Goal: Task Accomplishment & Management: Use online tool/utility

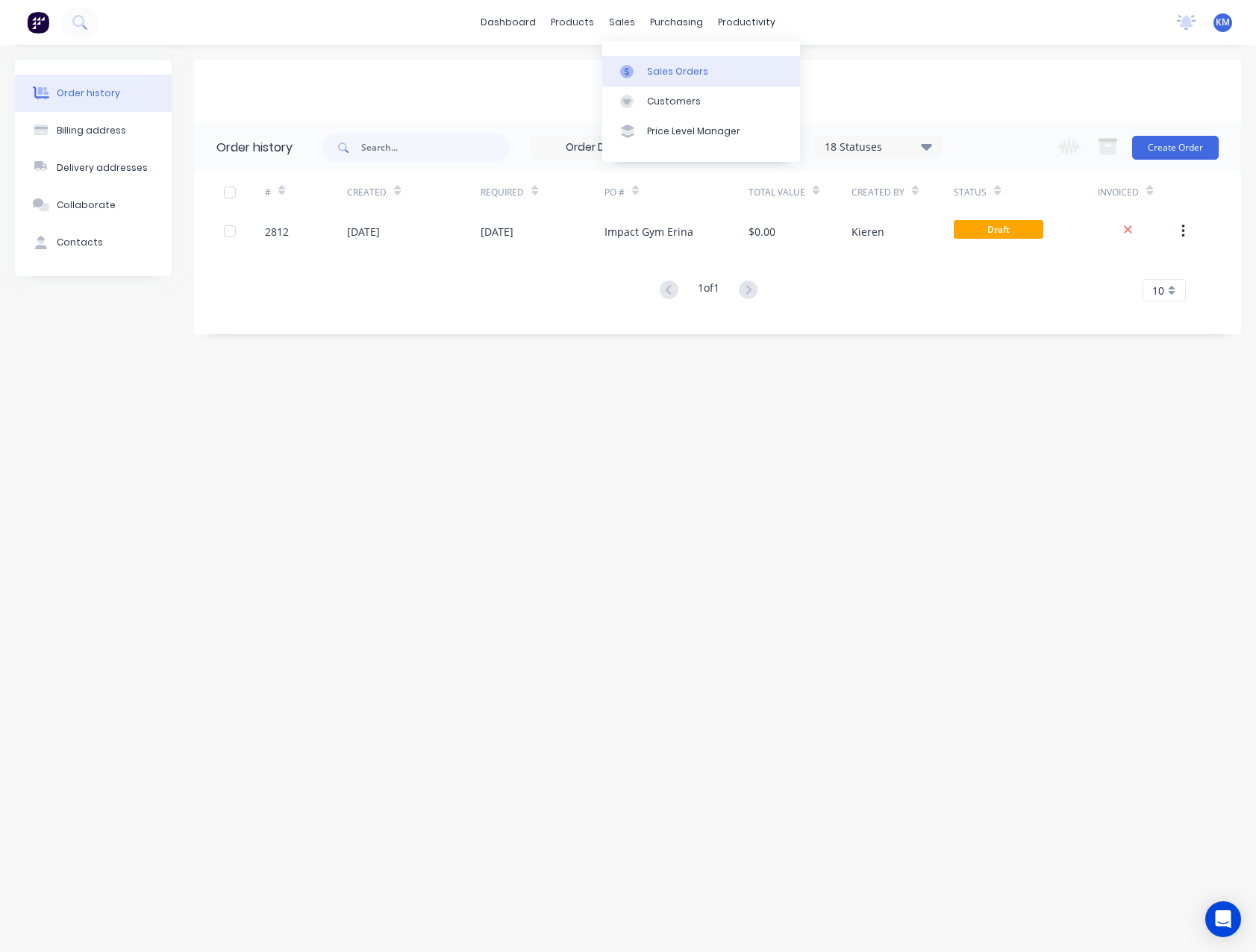
click at [656, 77] on div "Sales Orders" at bounding box center [677, 71] width 61 height 13
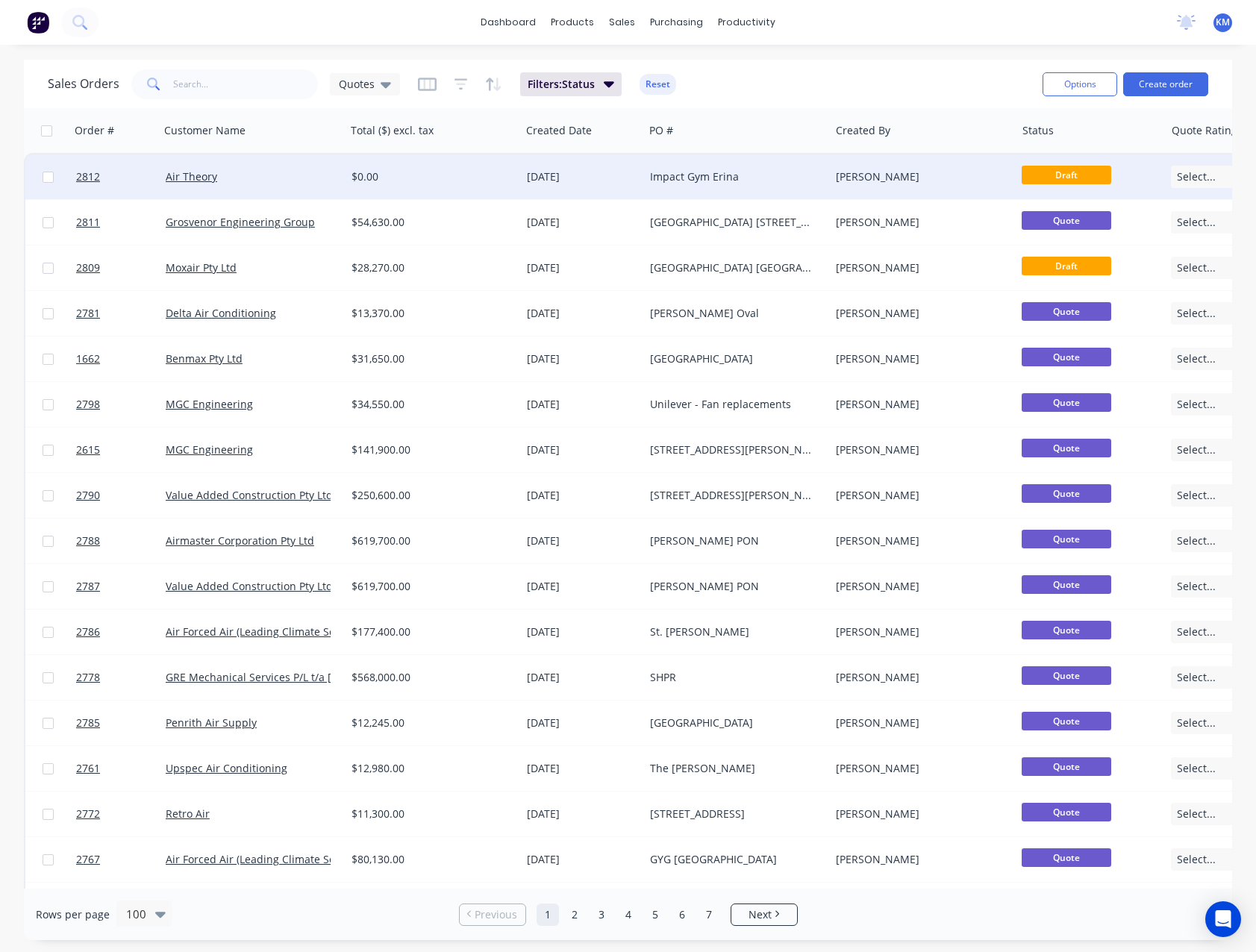
click at [364, 181] on div "$0.00" at bounding box center [429, 176] width 155 height 15
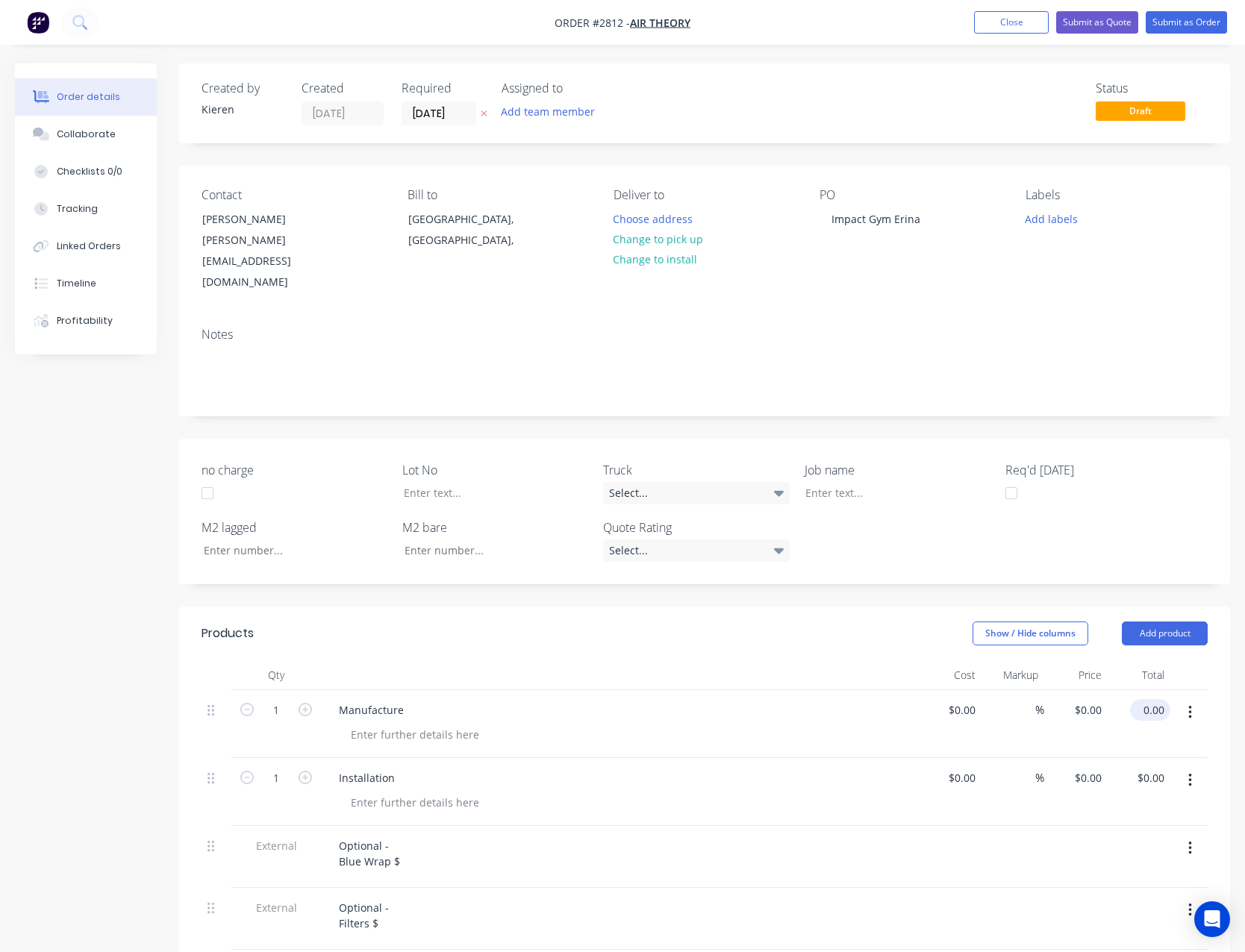
click at [1170, 690] on div "1 Manufacture $0.00 $0.00 % $0.00 $0.00 0.00 $0.00" at bounding box center [704, 724] width 1006 height 68
type input "27400.00"
type input "$27,400.00"
click at [1161, 767] on input "0.00" at bounding box center [1156, 778] width 29 height 22
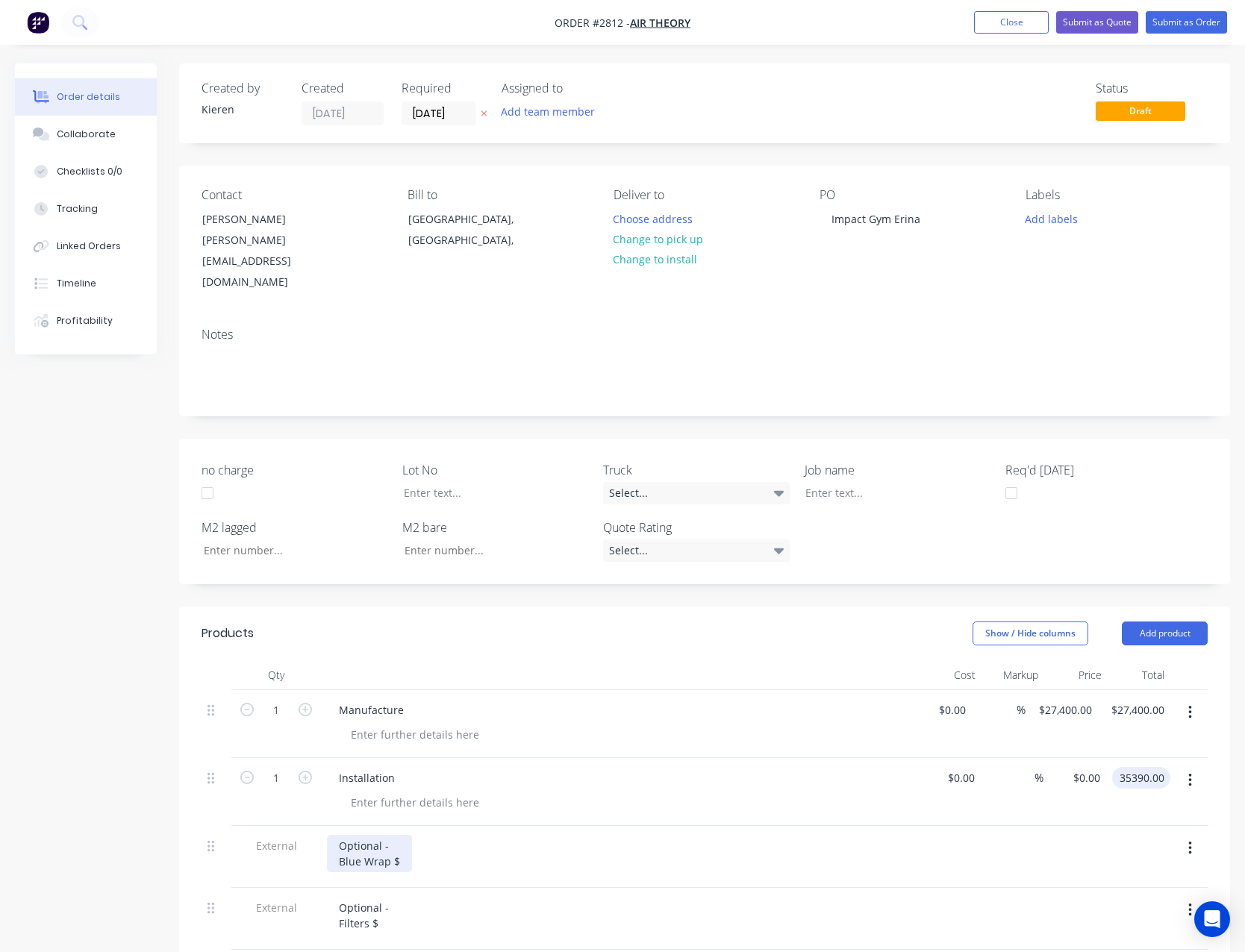
type input "35390.00"
type input "$35,390.00"
click at [402, 835] on div "Optional - Blue Wrap $" at bounding box center [369, 853] width 85 height 37
click at [404, 835] on div "Optional - Blue Wrap $" at bounding box center [369, 853] width 85 height 37
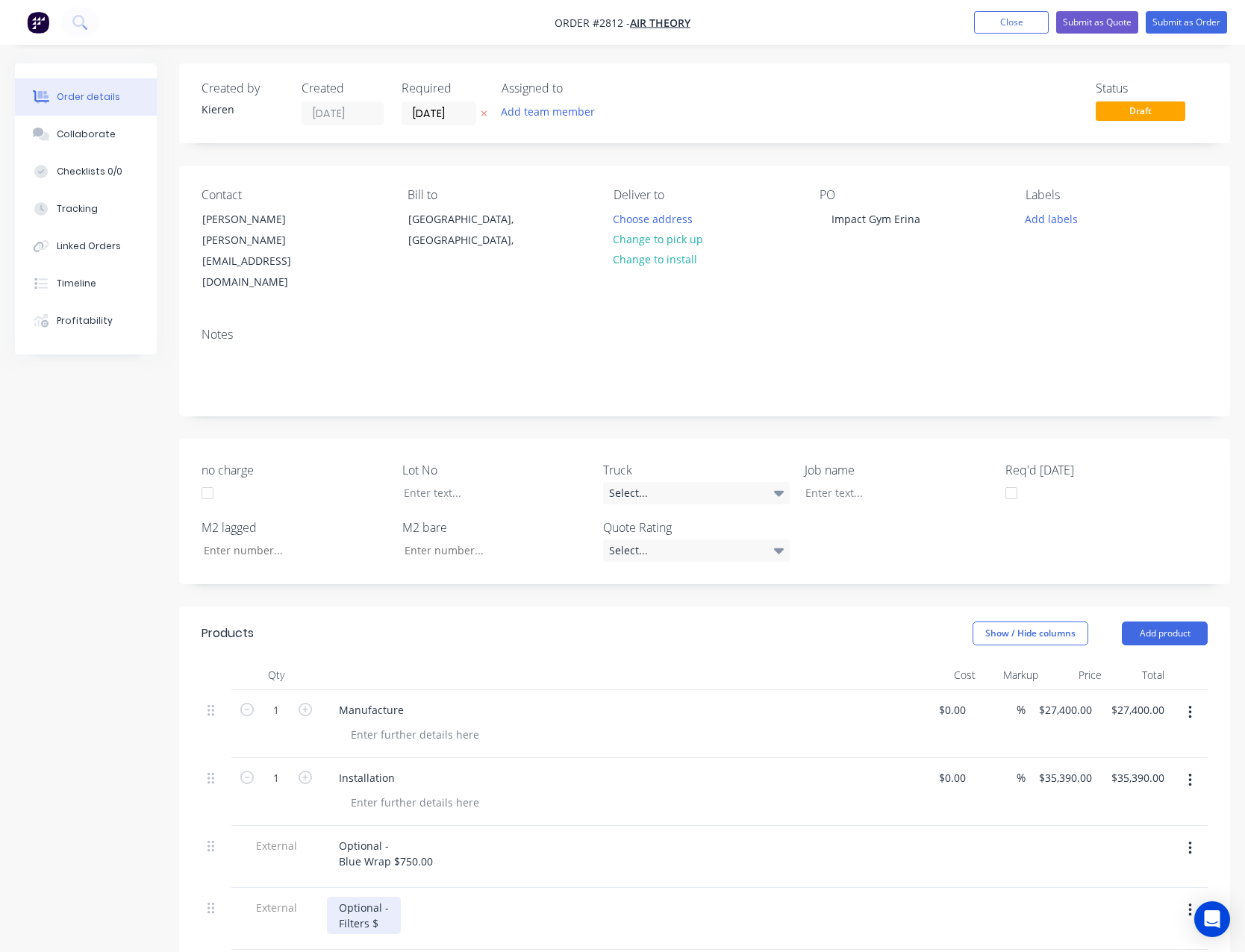
click at [379, 896] on div "Optional - Filters $" at bounding box center [363, 915] width 74 height 37
drag, startPoint x: 1091, startPoint y: 24, endPoint x: 1085, endPoint y: 33, distance: 10.8
click at [1091, 23] on button "Submit as Quote" at bounding box center [1097, 23] width 82 height 23
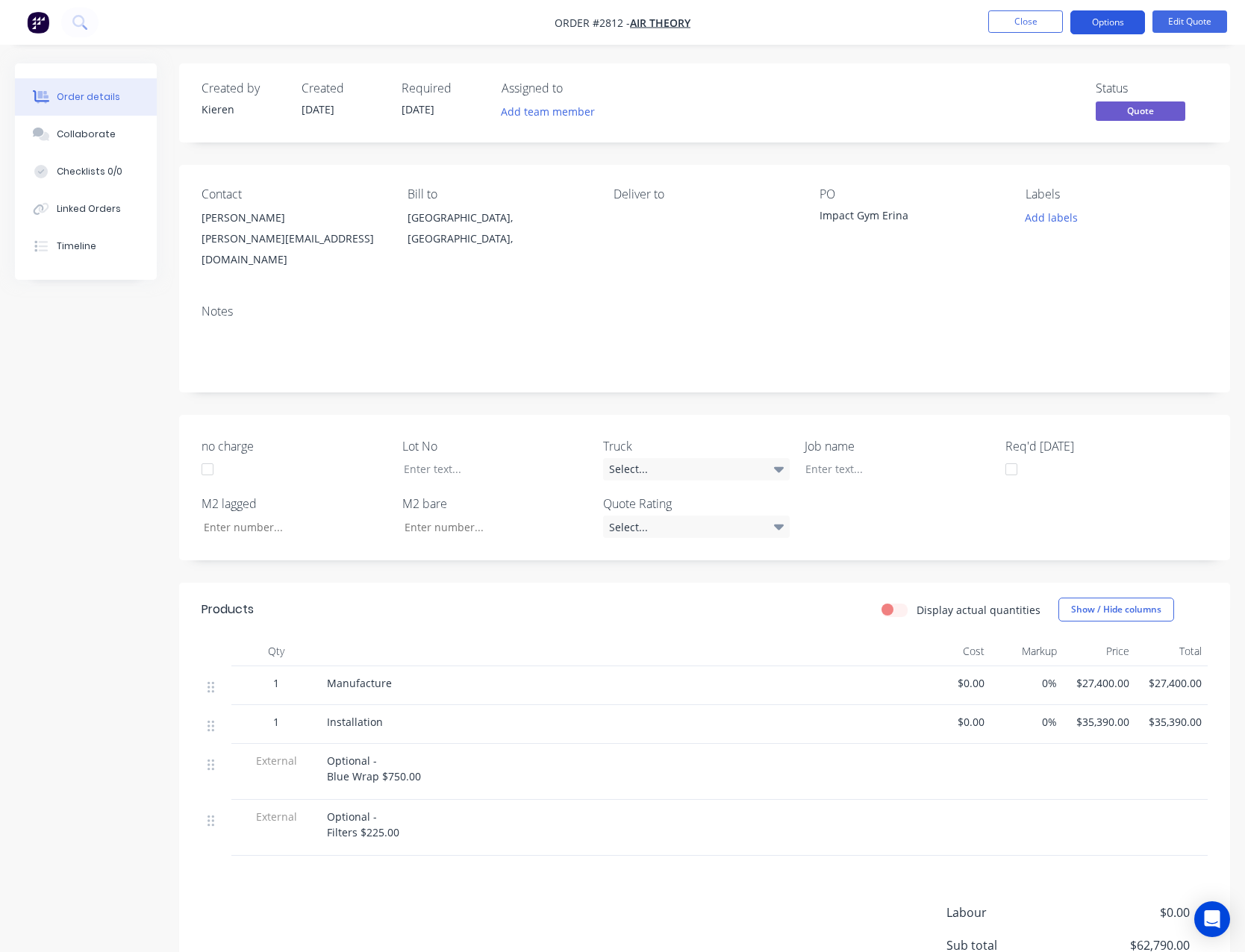
click at [1091, 30] on button "Options" at bounding box center [1108, 23] width 75 height 24
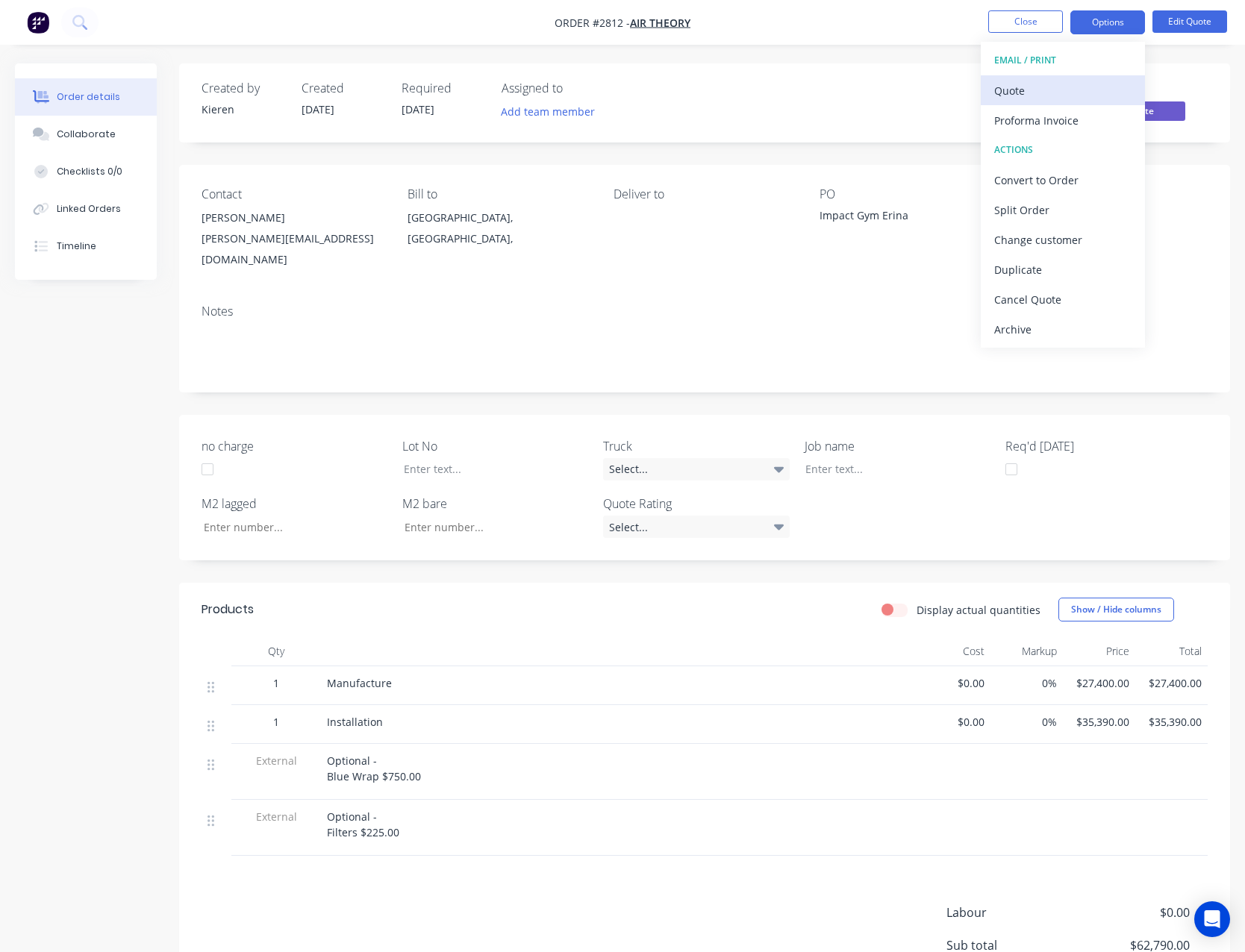
click at [1035, 88] on div "Quote" at bounding box center [1063, 90] width 137 height 22
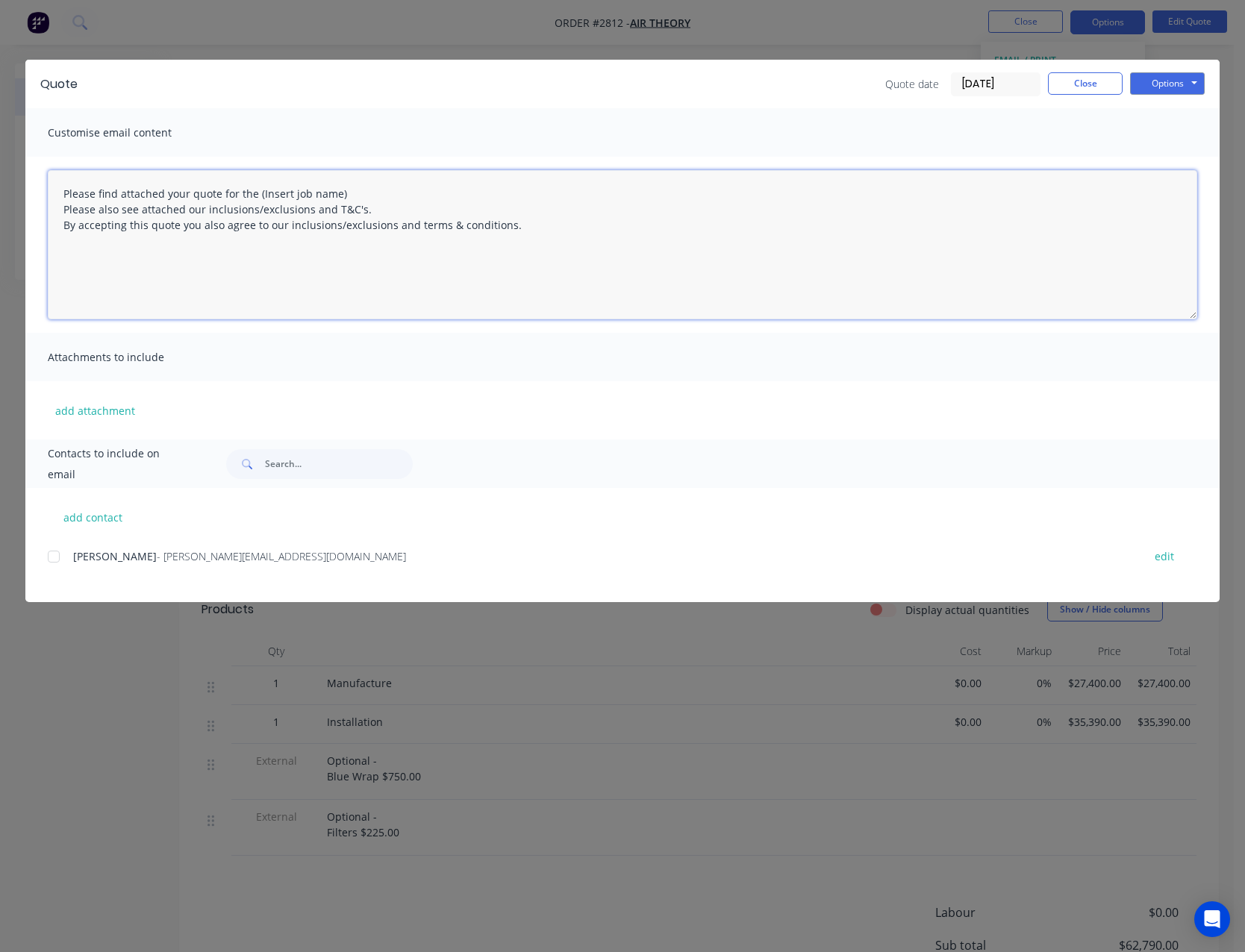
click at [349, 194] on textarea "Please find attached your quote for the (Insert job name) Please also see attac…" at bounding box center [622, 245] width 1149 height 149
click at [343, 194] on textarea "Please find attached your quote for the (Insert job name) Please also see attac…" at bounding box center [622, 245] width 1149 height 149
type textarea "Please find attached your quote for the (Insert job name) Please also see attac…"
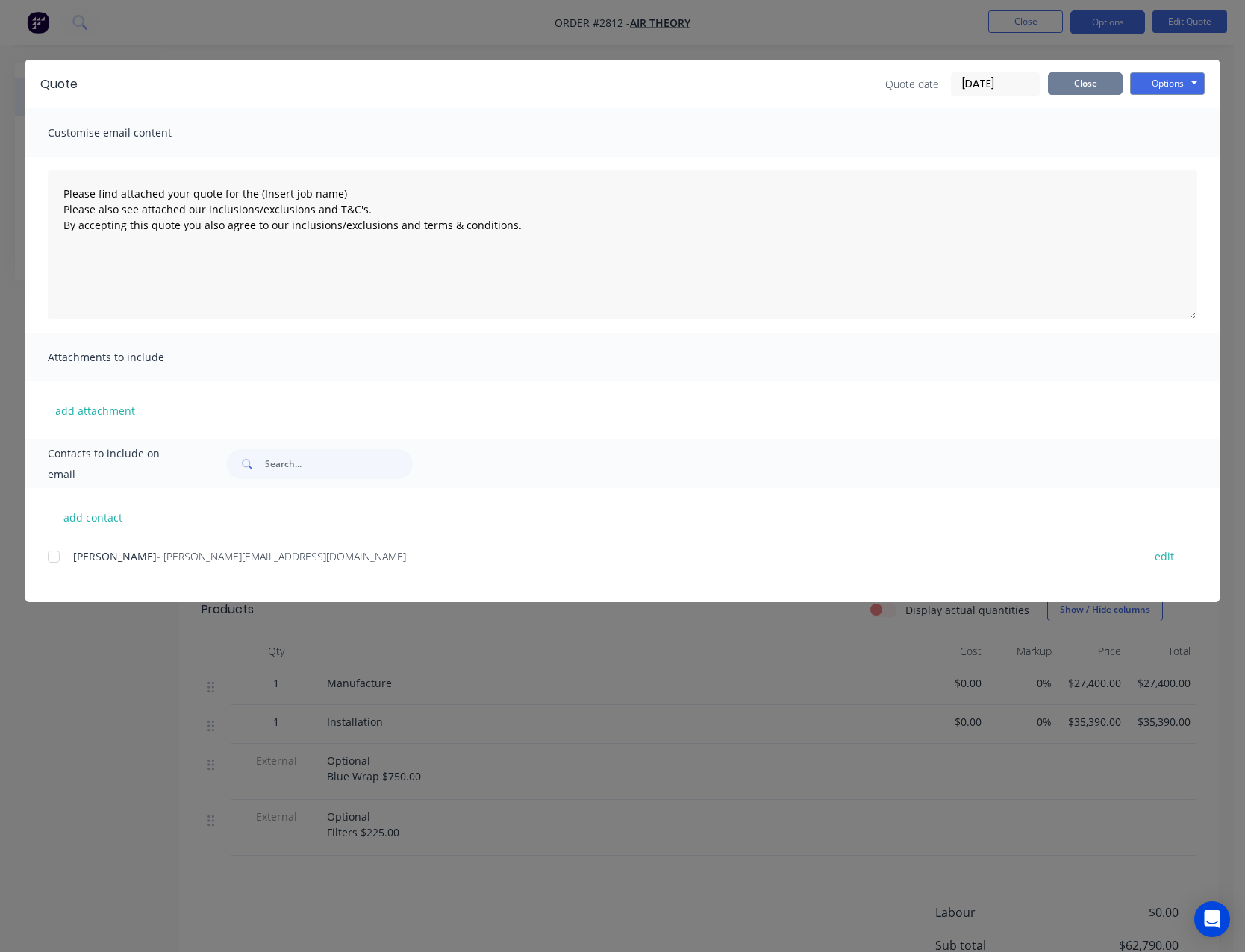
click at [1073, 91] on button "Close" at bounding box center [1085, 83] width 75 height 23
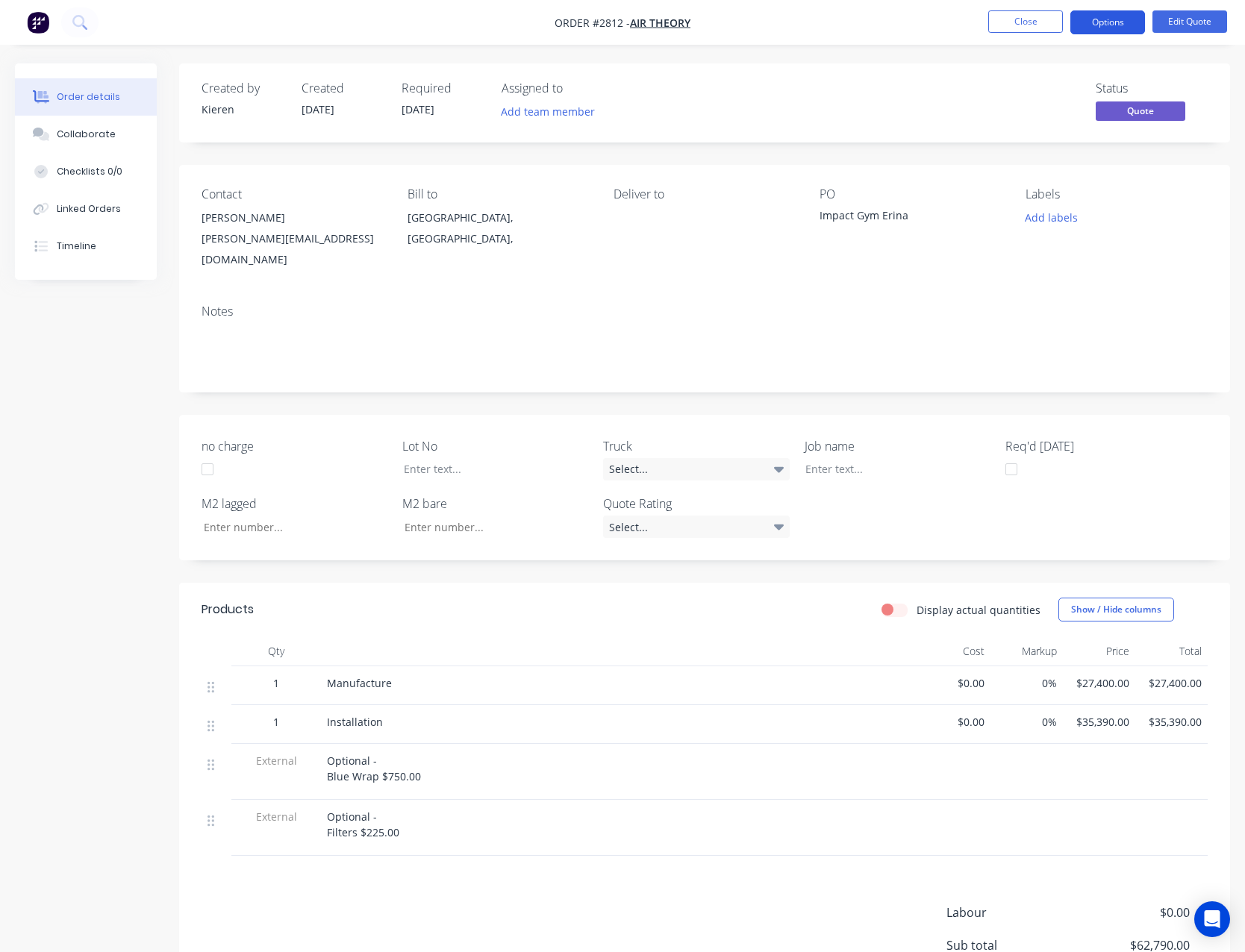
click at [1109, 30] on button "Options" at bounding box center [1108, 23] width 75 height 24
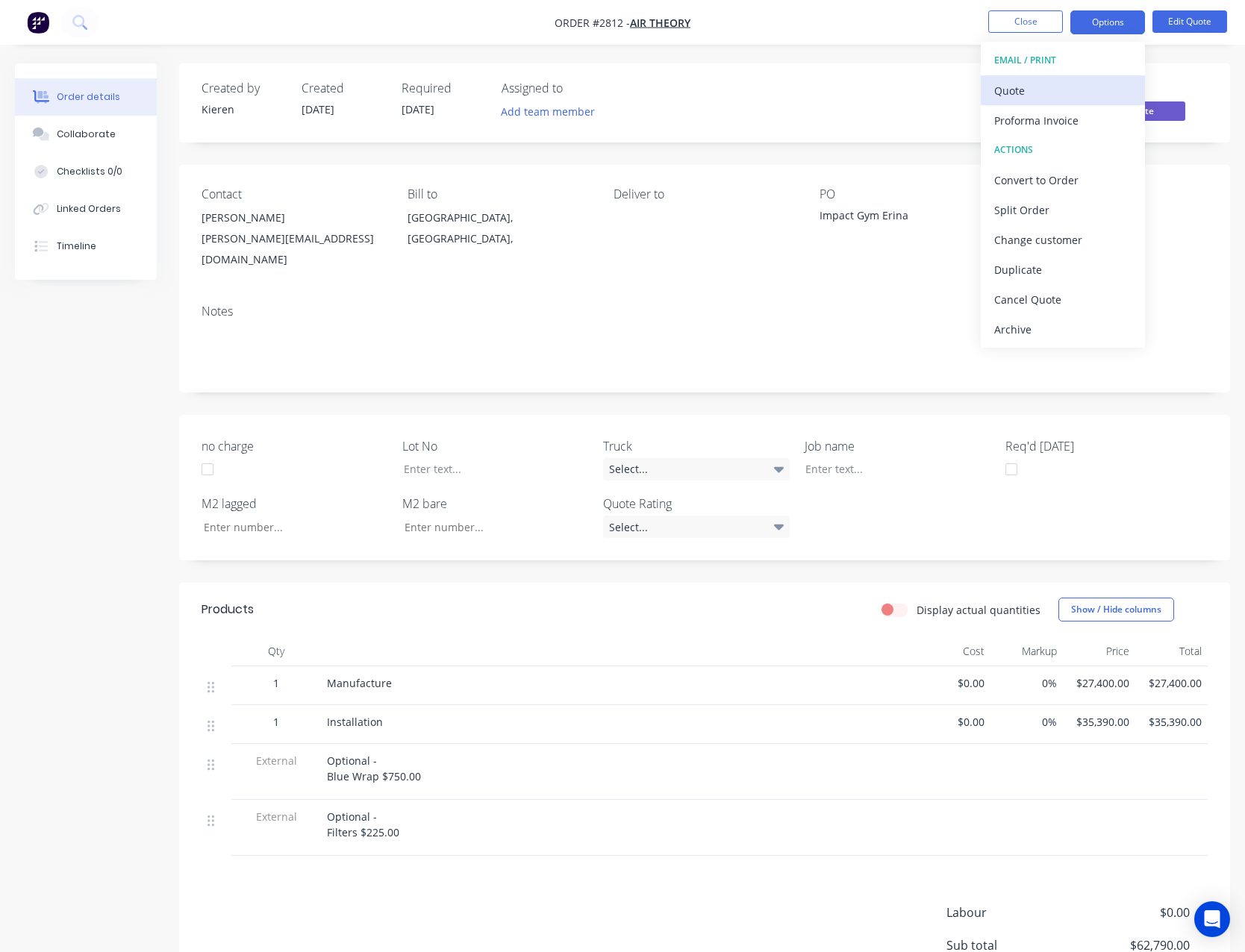
click at [1031, 84] on div "Quote" at bounding box center [1063, 90] width 137 height 22
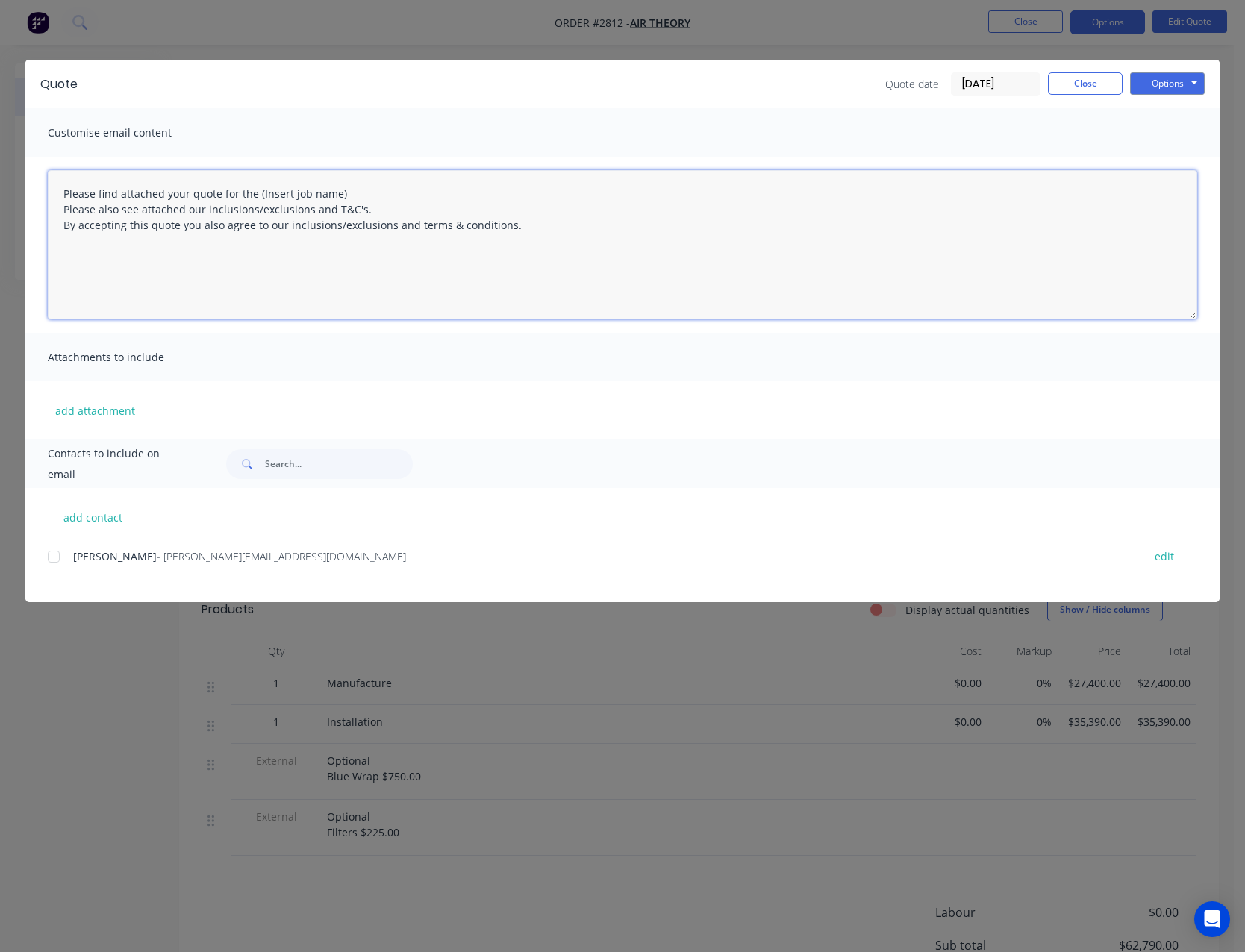
click at [354, 194] on textarea "Please find attached your quote for the (Insert job name) Please also see attac…" at bounding box center [622, 245] width 1149 height 149
click at [353, 197] on textarea "Please find attached your quote for the (Insert job name) Please also see attac…" at bounding box center [622, 245] width 1149 height 149
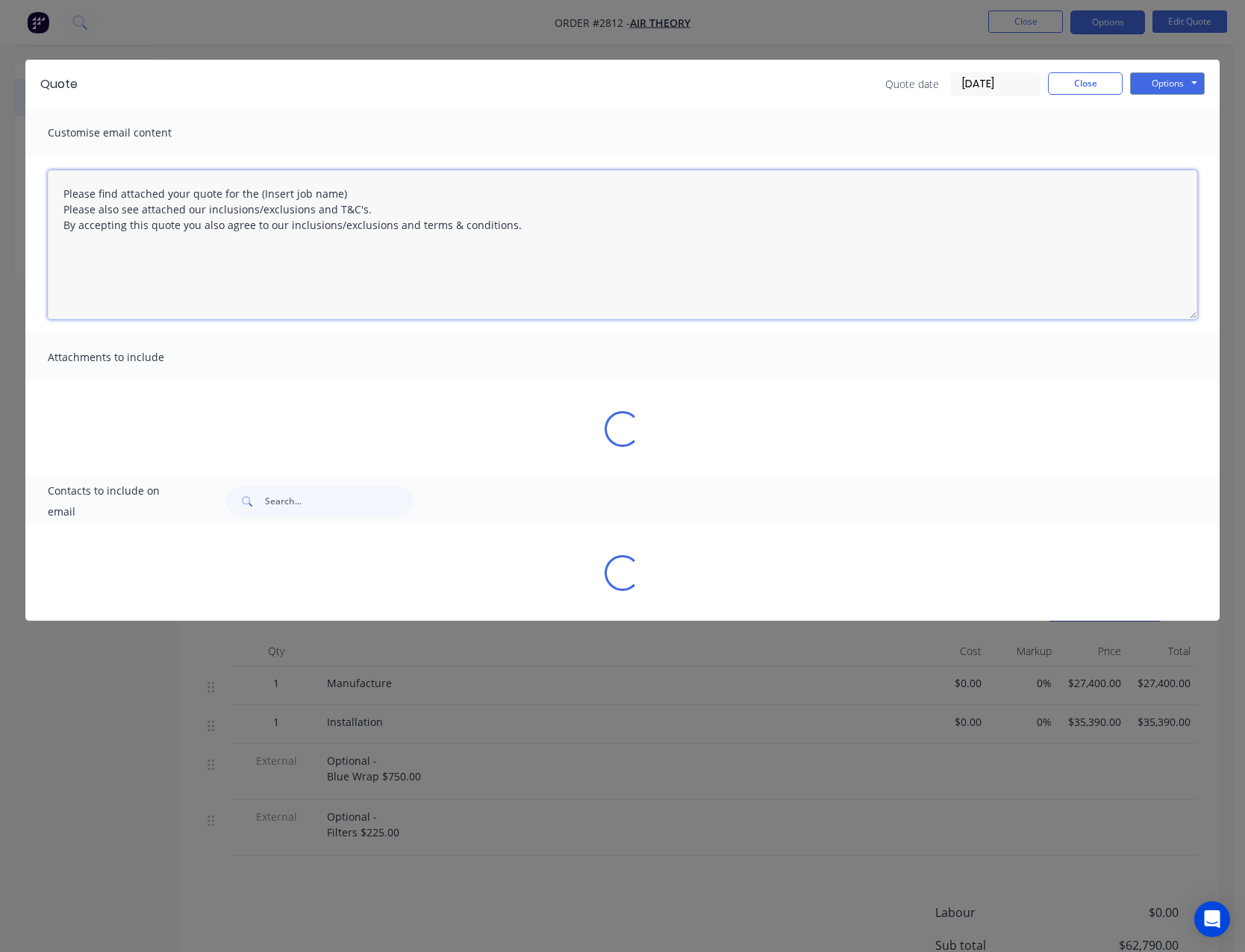
type textarea "Please find attached your quote for the (Insert job name) Please also see attac…"
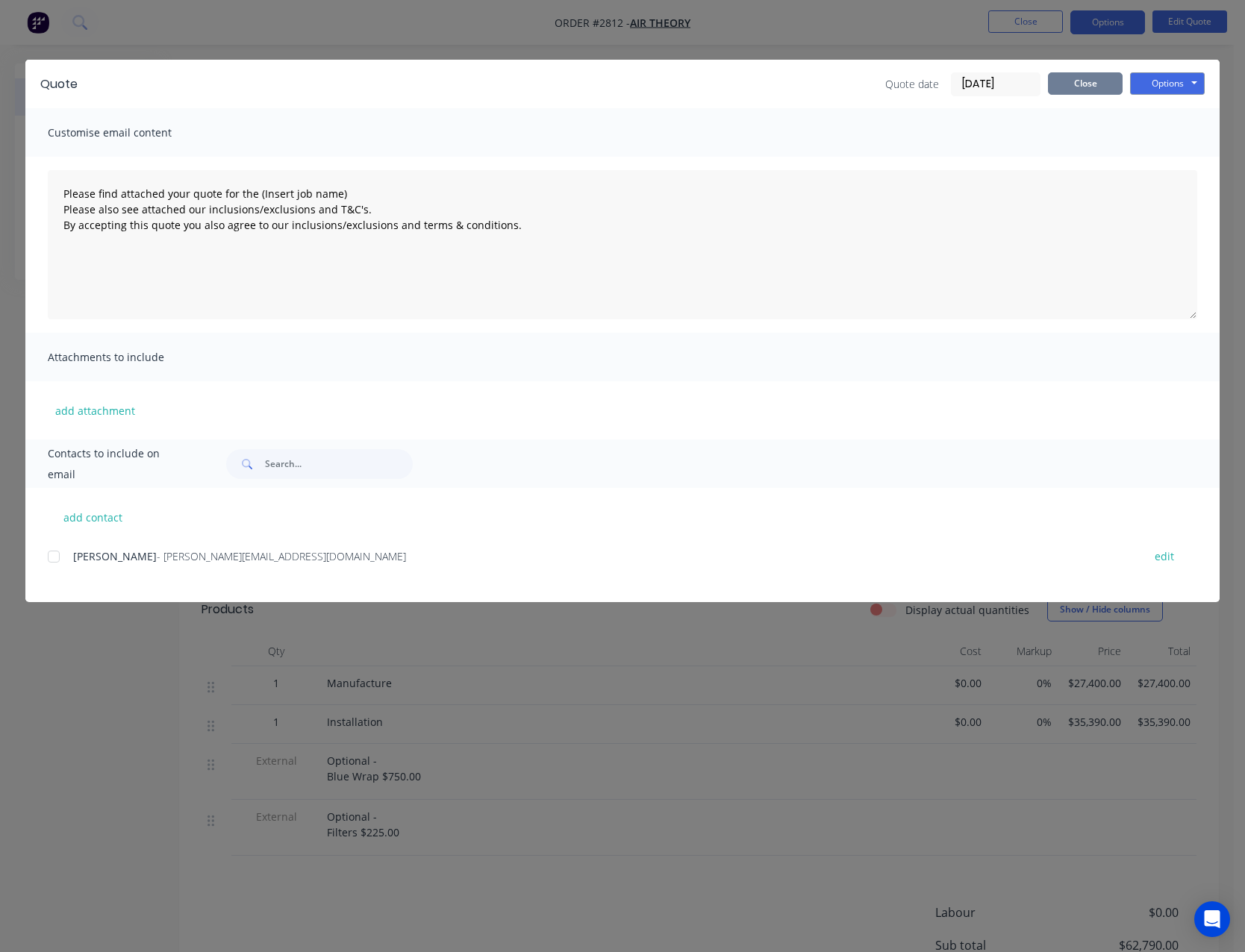
click at [1060, 82] on button "Close" at bounding box center [1085, 83] width 75 height 23
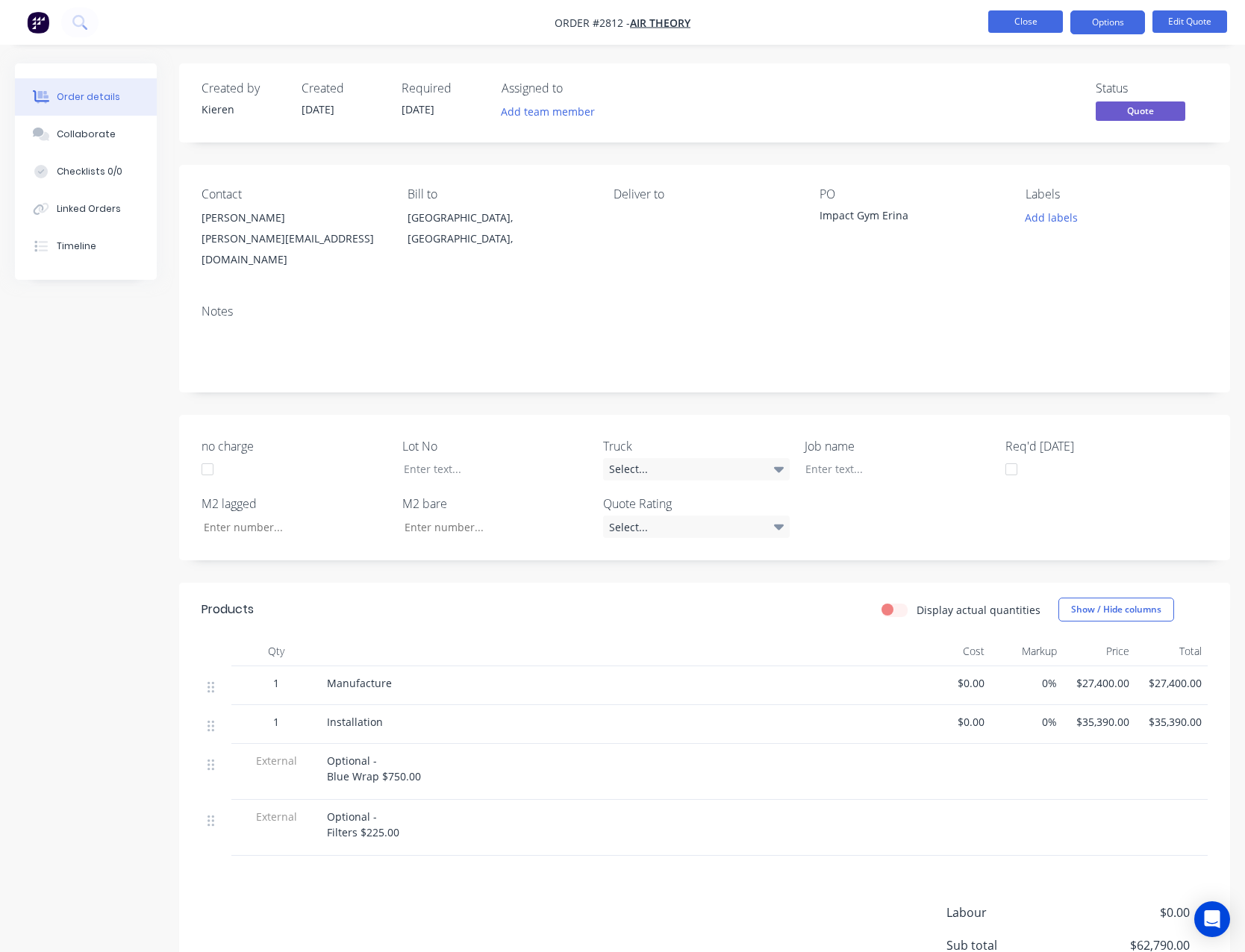
click at [1015, 26] on button "Close" at bounding box center [1025, 22] width 75 height 23
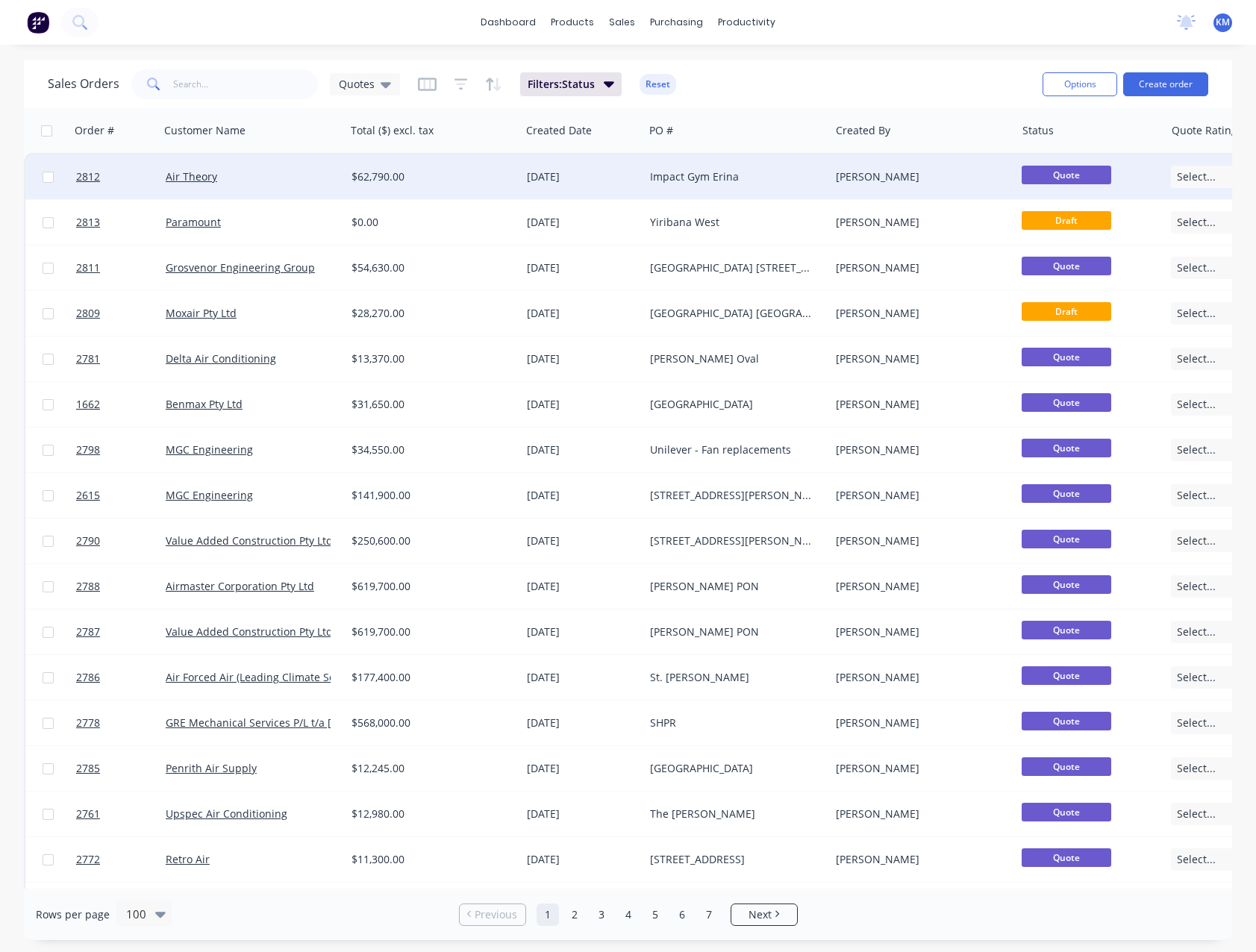
click at [761, 180] on div "Impact Gym Erina" at bounding box center [733, 176] width 166 height 15
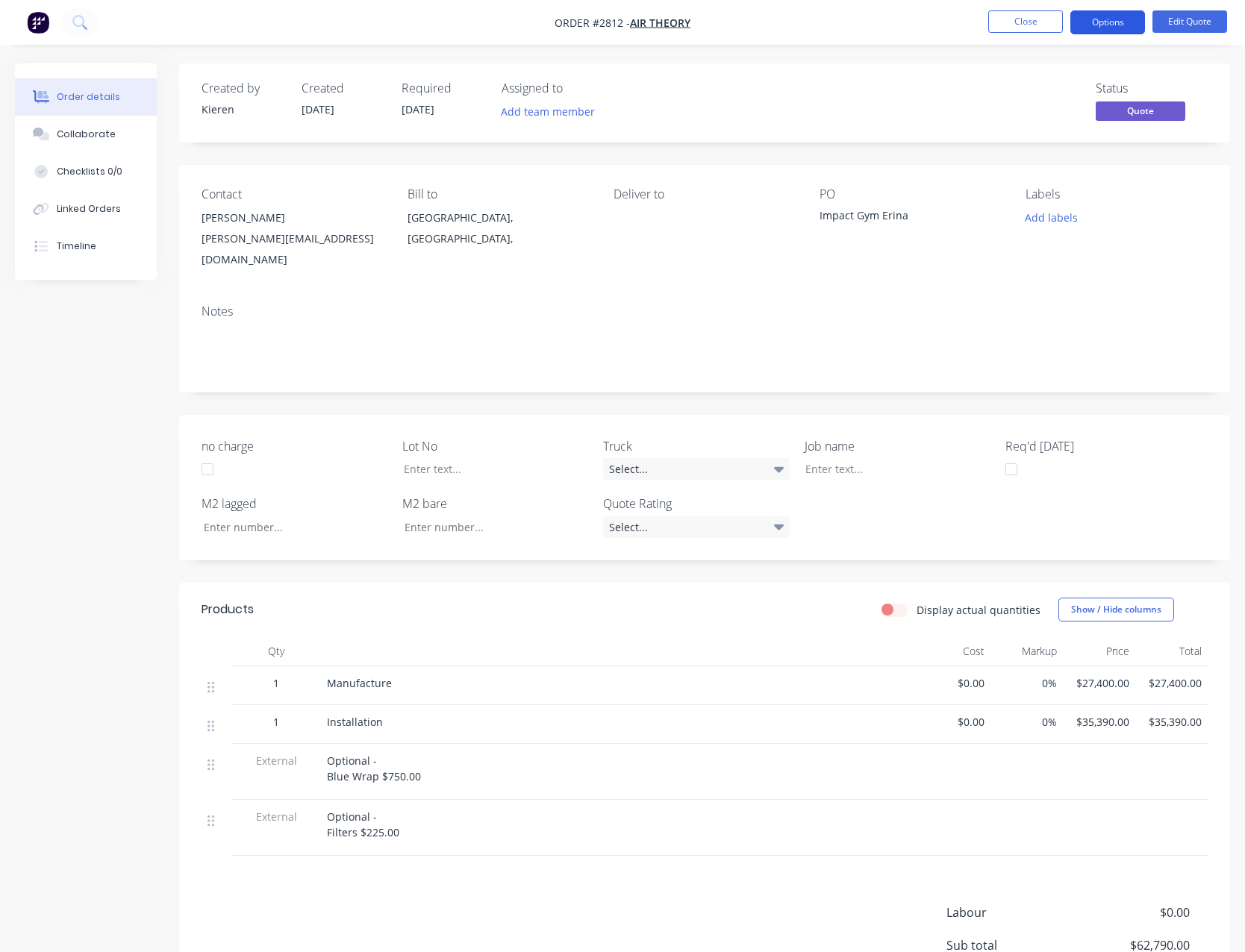
click at [1100, 30] on button "Options" at bounding box center [1108, 23] width 75 height 24
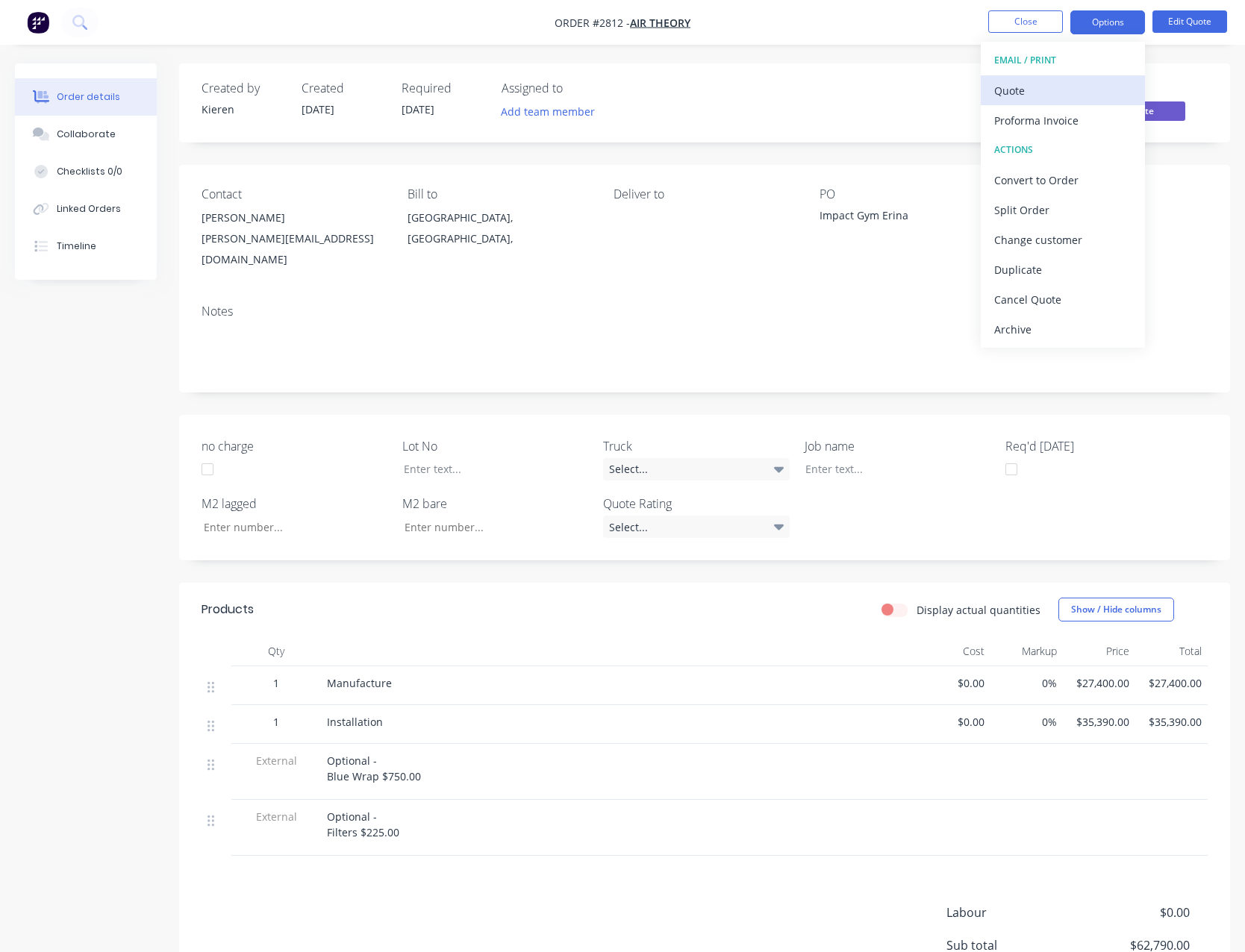
click at [1060, 88] on div "Quote" at bounding box center [1063, 90] width 137 height 22
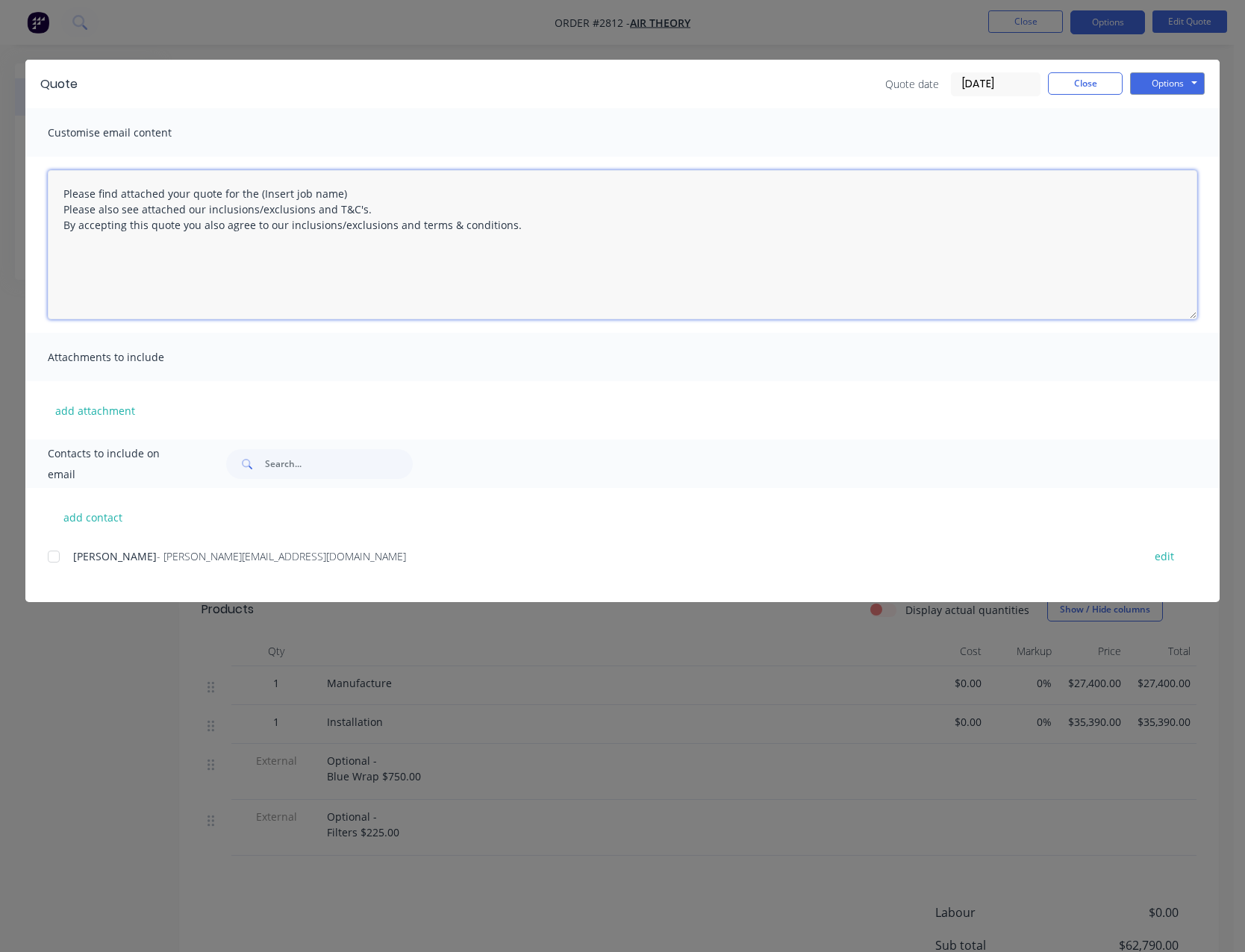
click at [355, 193] on textarea "Please find attached your quote for the (Insert job name) Please also see attac…" at bounding box center [622, 245] width 1149 height 149
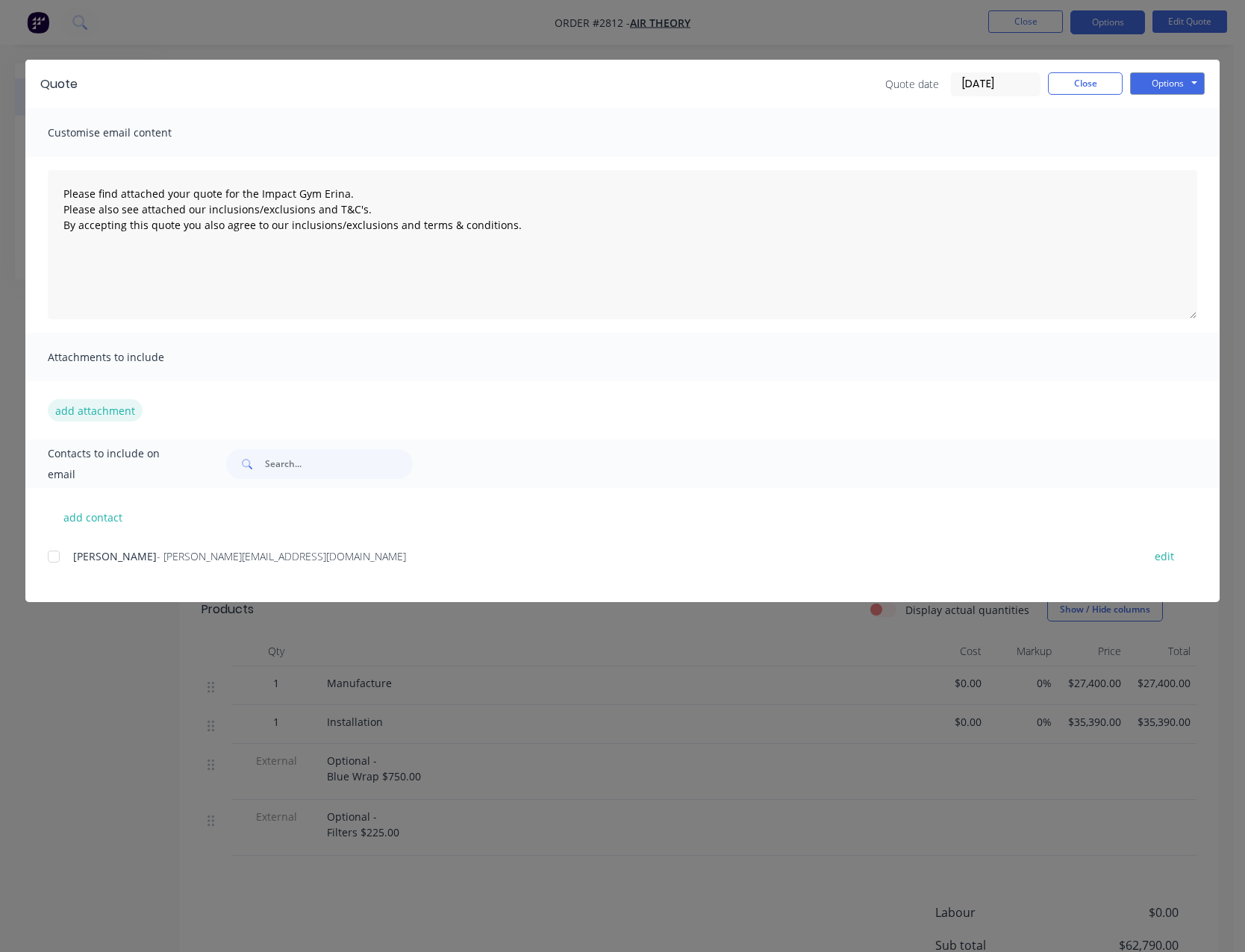
click at [130, 404] on button "add attachment" at bounding box center [95, 410] width 95 height 23
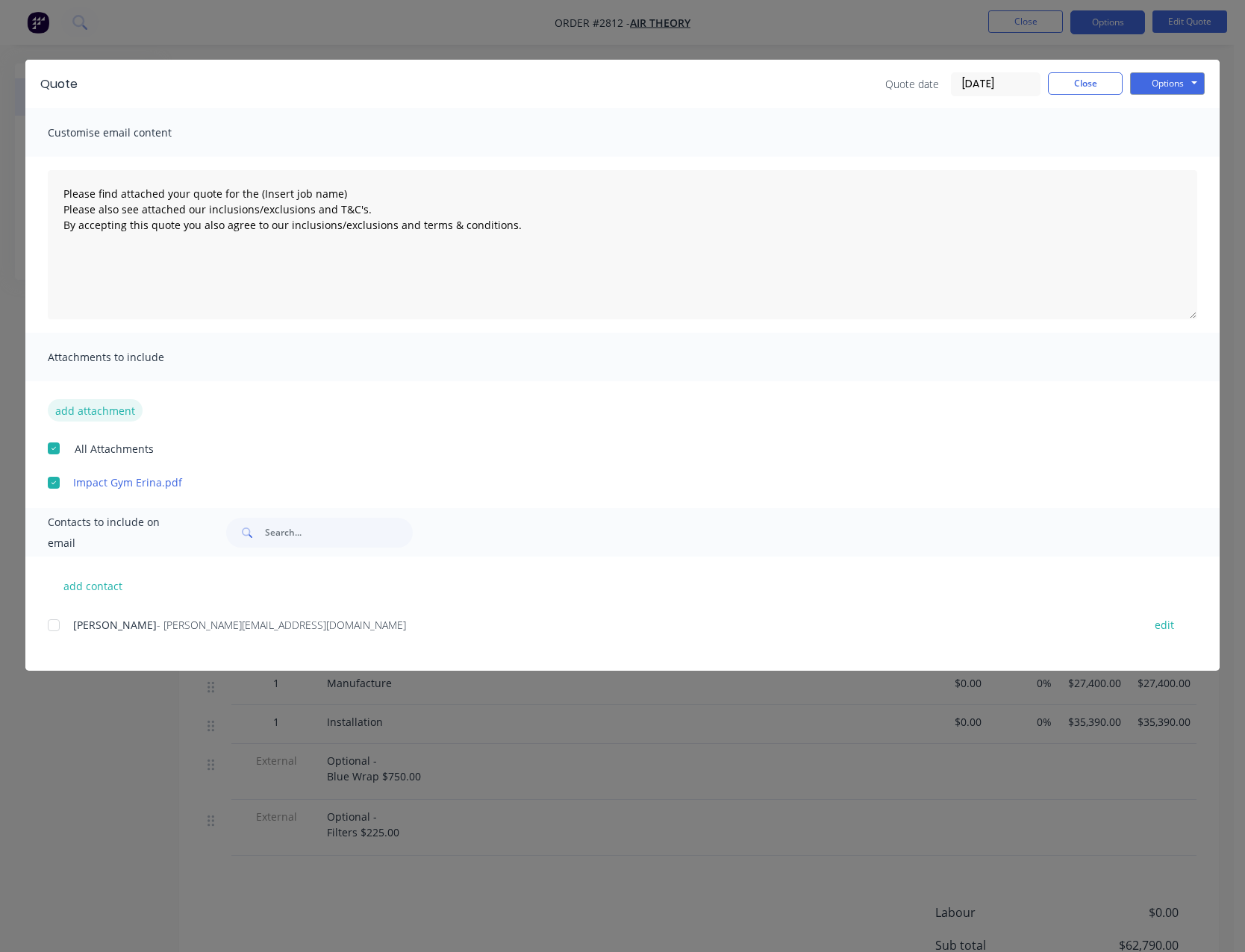
click at [106, 411] on button "add attachment" at bounding box center [95, 410] width 95 height 23
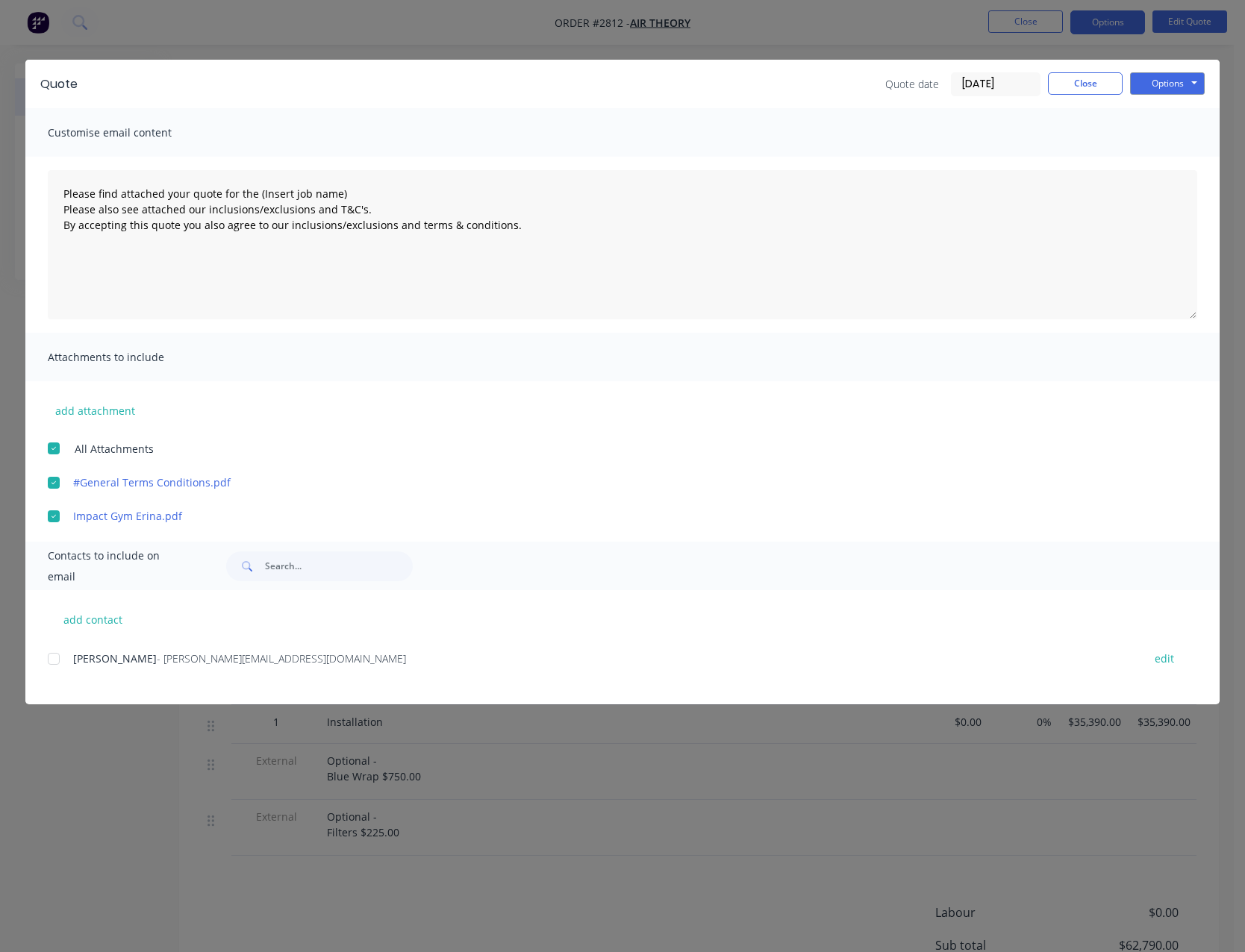
click at [56, 662] on div at bounding box center [54, 659] width 30 height 30
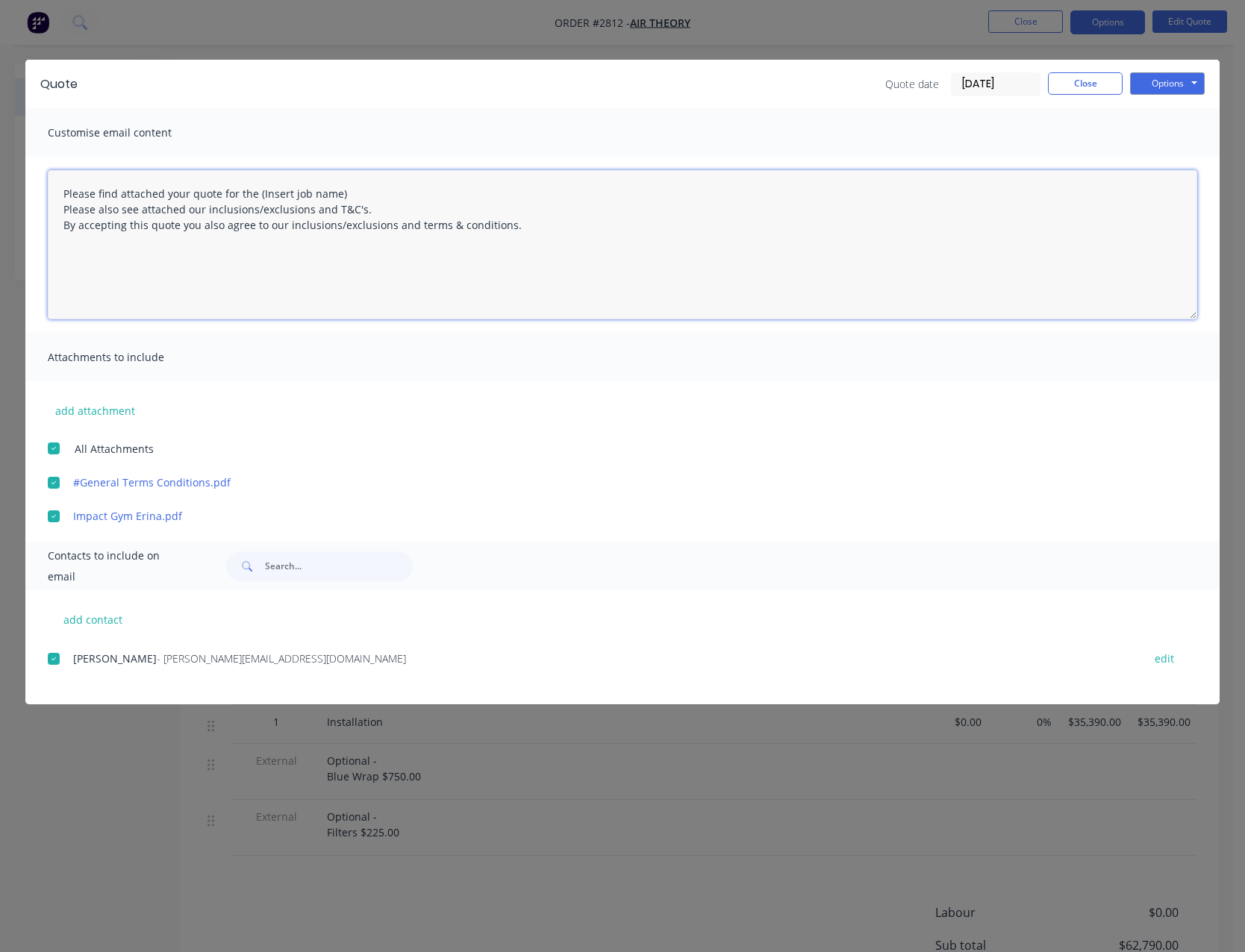
click at [341, 194] on textarea "Please find attached your quote for the (Insert job name) Please also see attac…" at bounding box center [622, 245] width 1149 height 149
drag, startPoint x: 50, startPoint y: 518, endPoint x: 45, endPoint y: 529, distance: 12.1
click at [50, 518] on div at bounding box center [54, 516] width 30 height 30
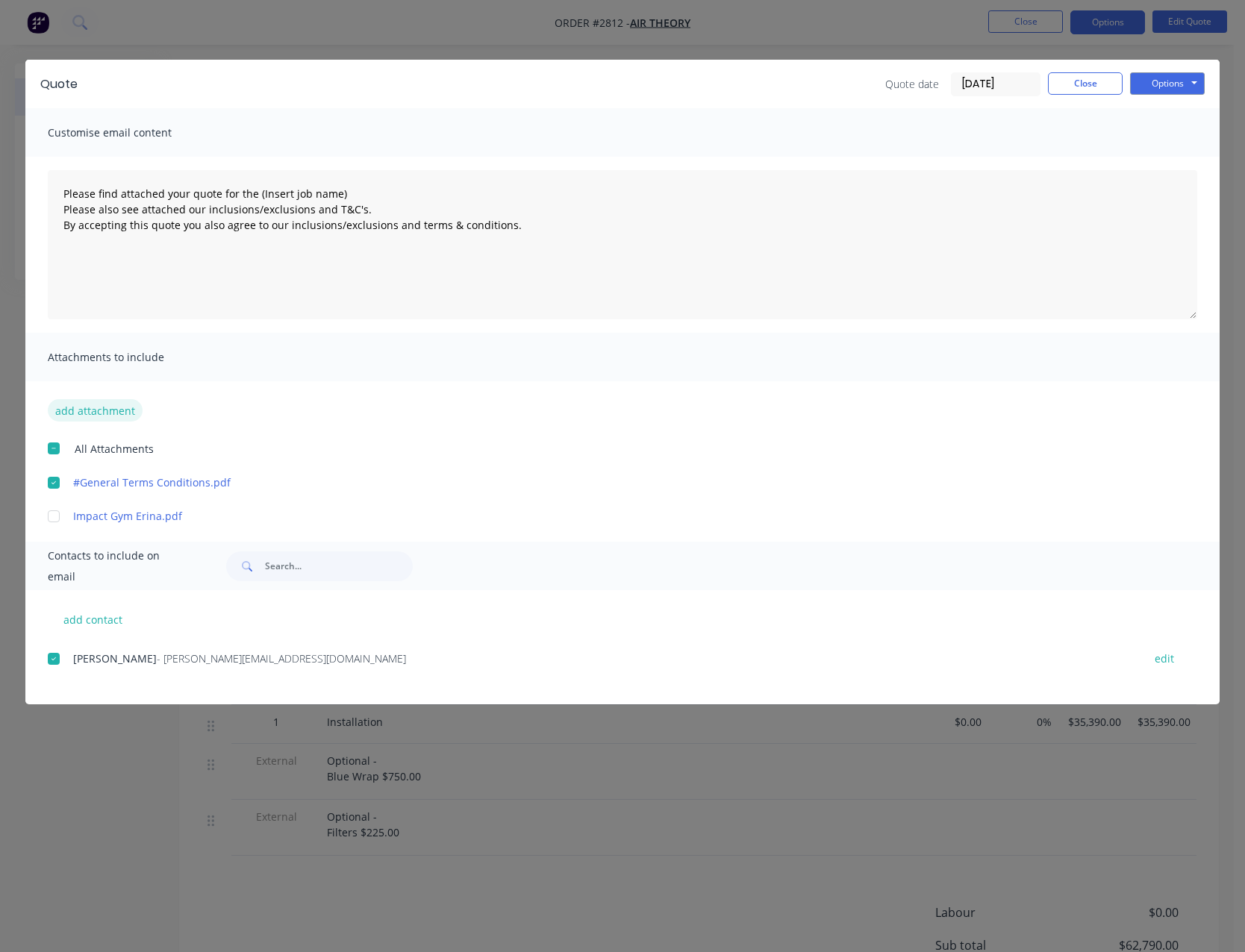
click at [84, 410] on button "add attachment" at bounding box center [95, 410] width 95 height 23
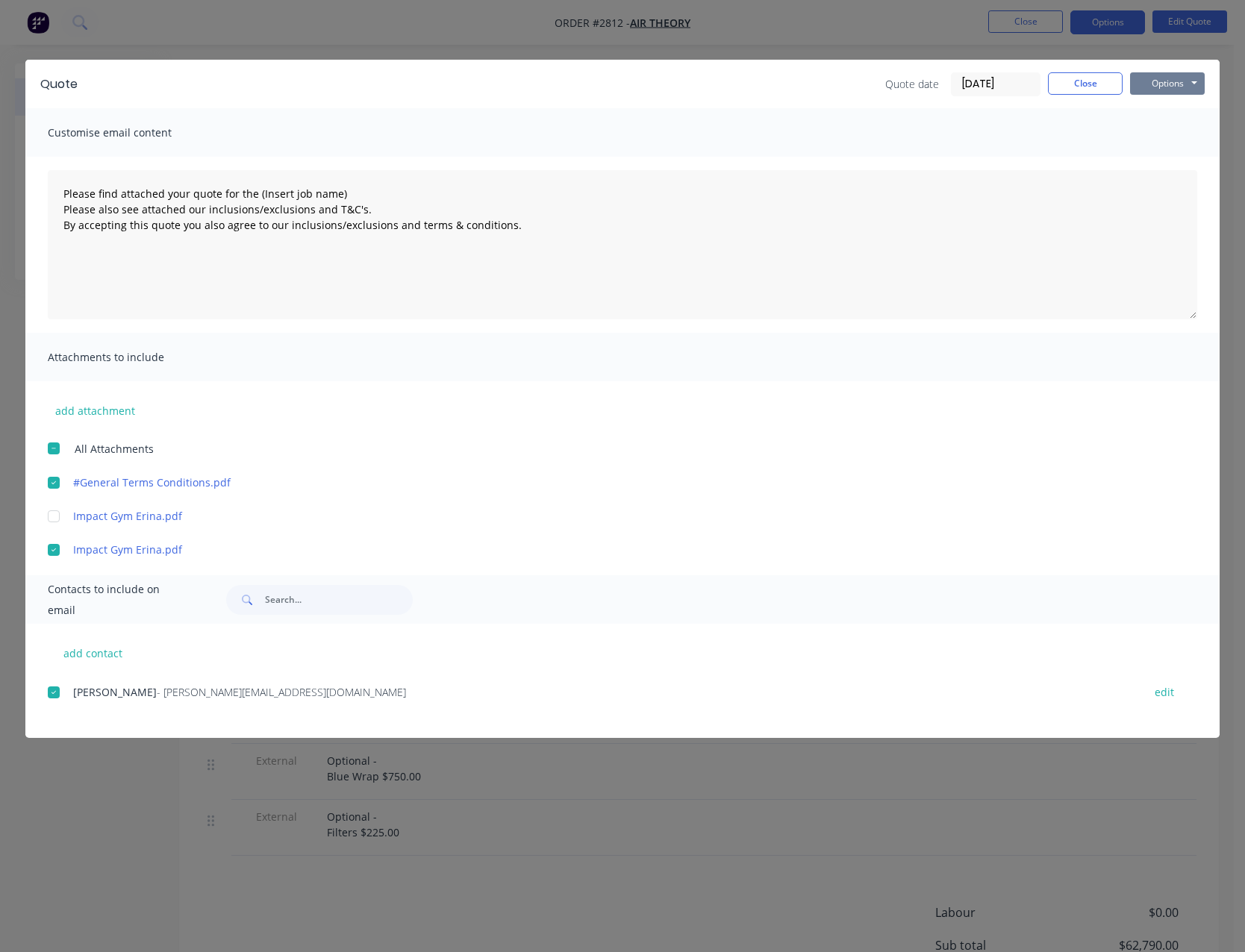
click at [1171, 91] on button "Options" at bounding box center [1167, 83] width 75 height 23
click at [1164, 159] on button "Email" at bounding box center [1177, 159] width 96 height 24
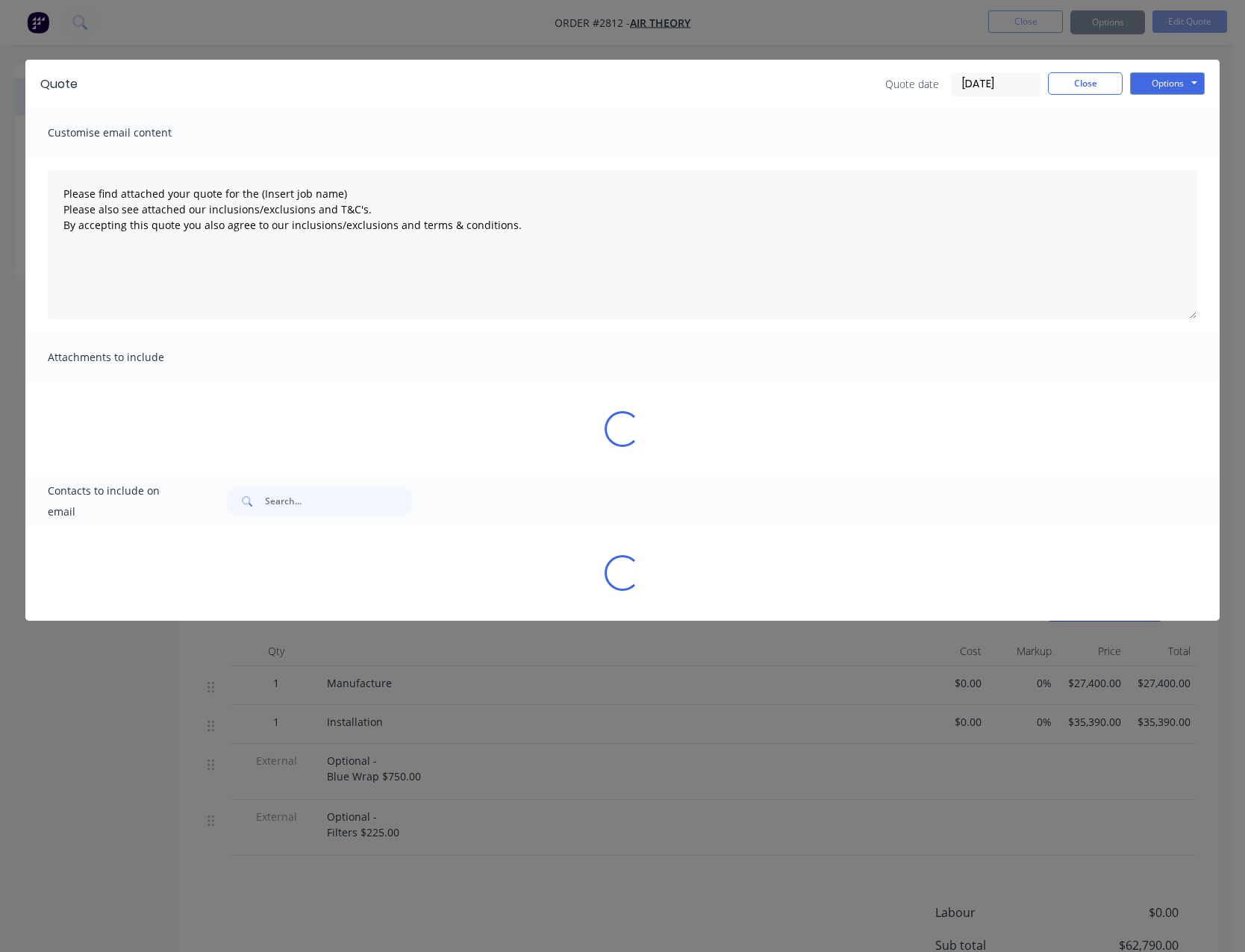
type textarea "Please find attached your quote for the (Insert job name) Please also see attac…"
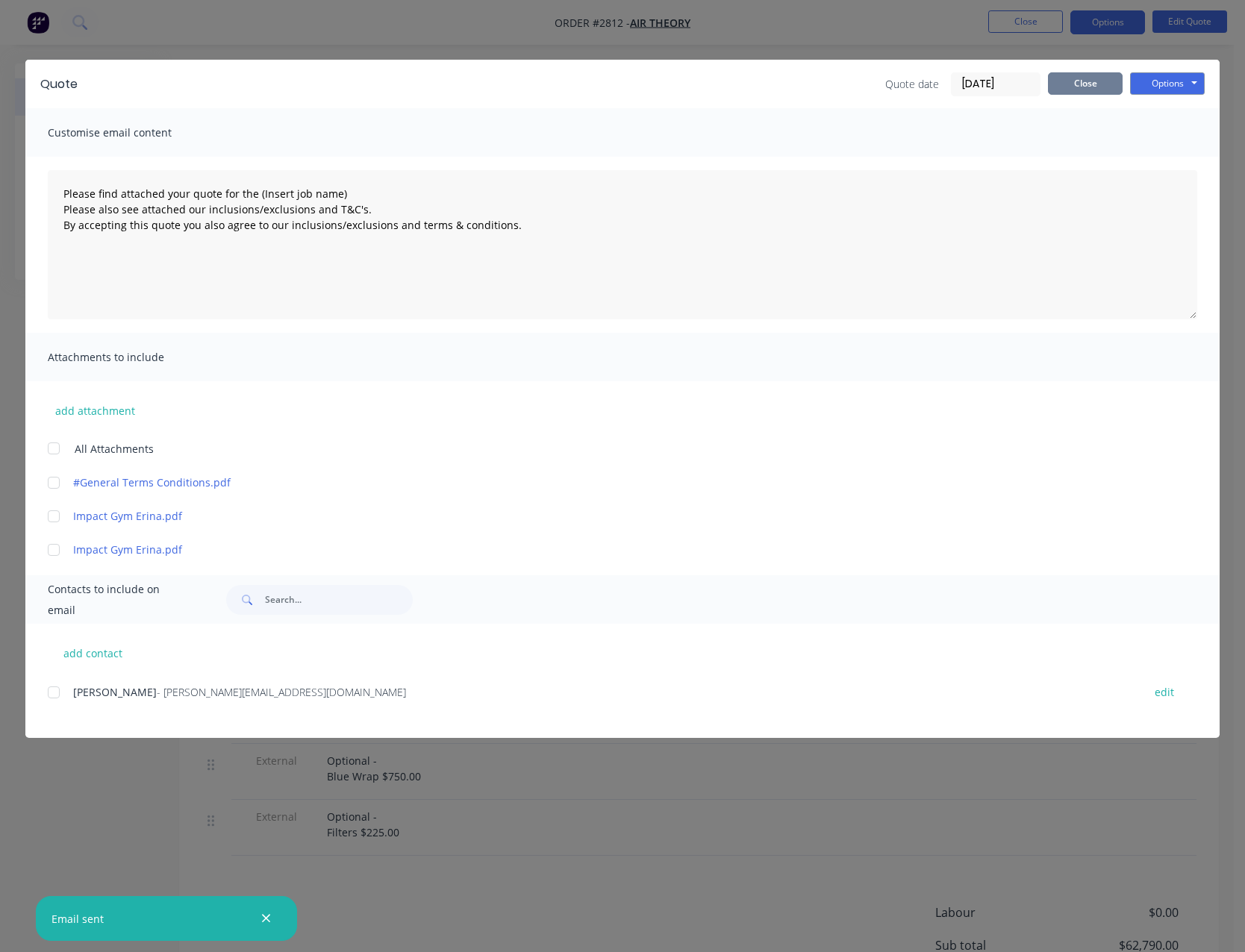
click at [1082, 88] on button "Close" at bounding box center [1085, 83] width 75 height 23
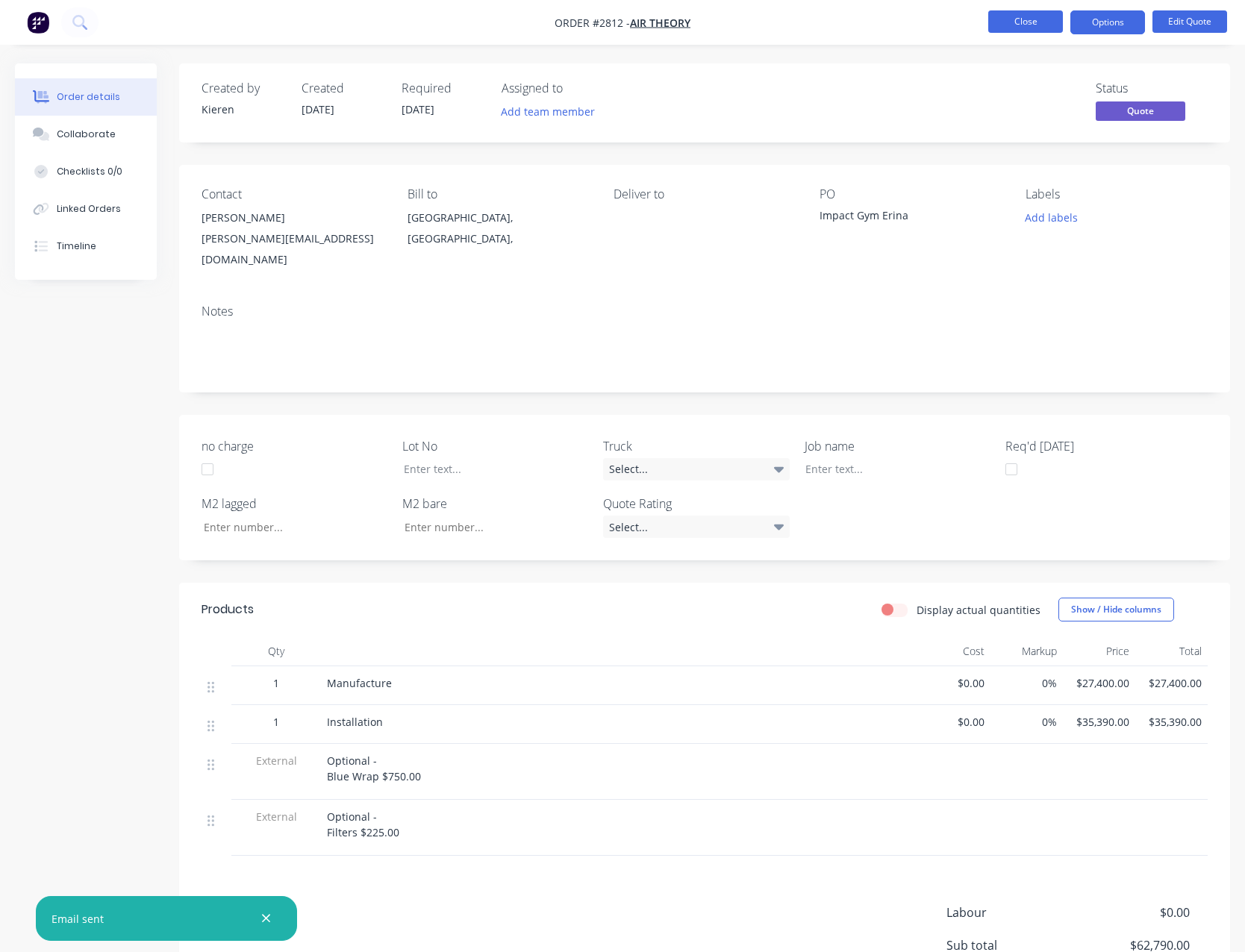
click at [1044, 15] on button "Close" at bounding box center [1025, 22] width 75 height 23
